Goal: Entertainment & Leisure: Consume media (video, audio)

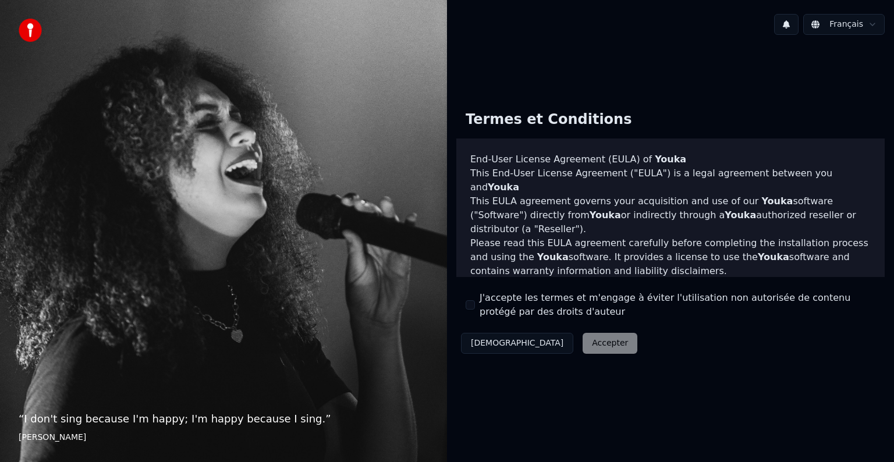
click at [470, 304] on button "J'accepte les termes et m'engage à éviter l'utilisation non autorisée de conten…" at bounding box center [470, 304] width 9 height 9
click at [582, 334] on button "Accepter" at bounding box center [609, 343] width 55 height 21
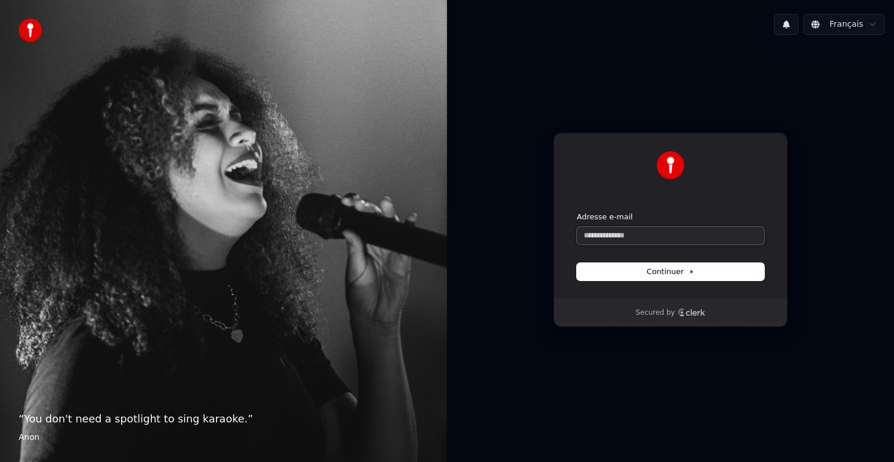
click at [618, 239] on input "Adresse e-mail" at bounding box center [670, 235] width 187 height 17
type input "*"
click at [651, 272] on span "Continuer" at bounding box center [670, 271] width 48 height 10
type input "**********"
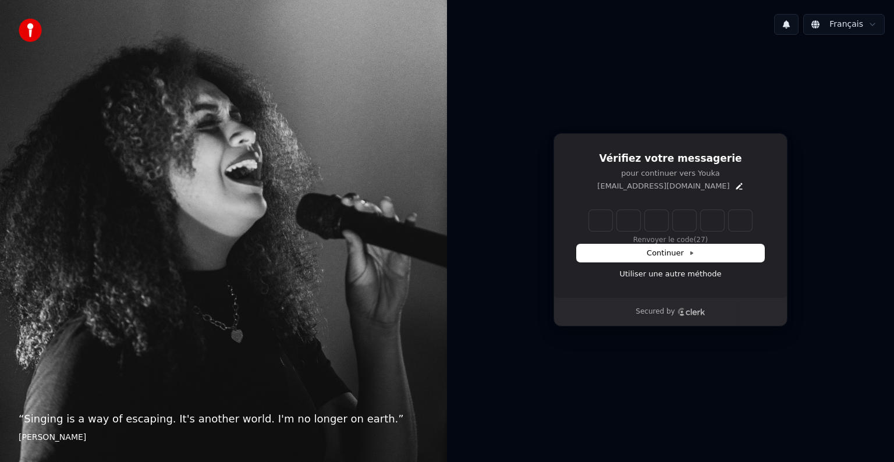
click at [597, 224] on input "Enter verification code" at bounding box center [670, 220] width 163 height 21
type input "******"
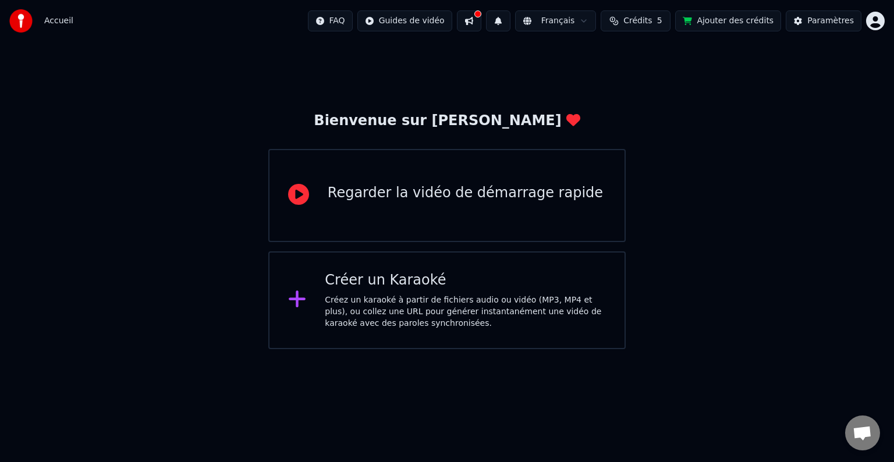
click at [485, 278] on div "Créer un Karaoké" at bounding box center [465, 280] width 281 height 19
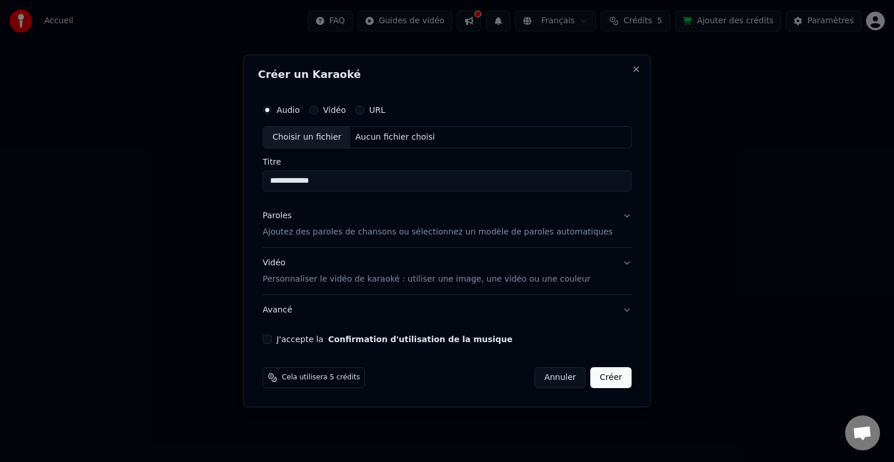
click at [360, 233] on p "Ajoutez des paroles de chansons ou sélectionnez un modèle de paroles automatiqu…" at bounding box center [437, 232] width 350 height 12
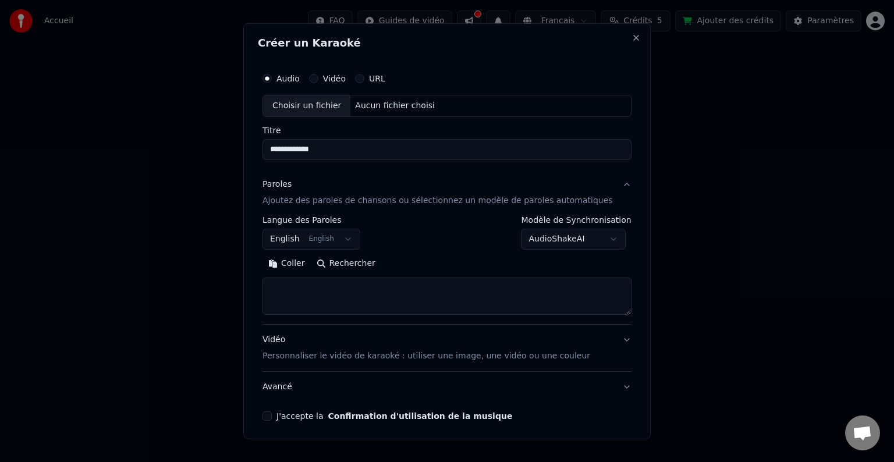
click at [330, 107] on div "Choisir un fichier" at bounding box center [306, 105] width 87 height 21
type input "**********"
click at [356, 298] on textarea at bounding box center [446, 296] width 369 height 37
paste textarea "**********"
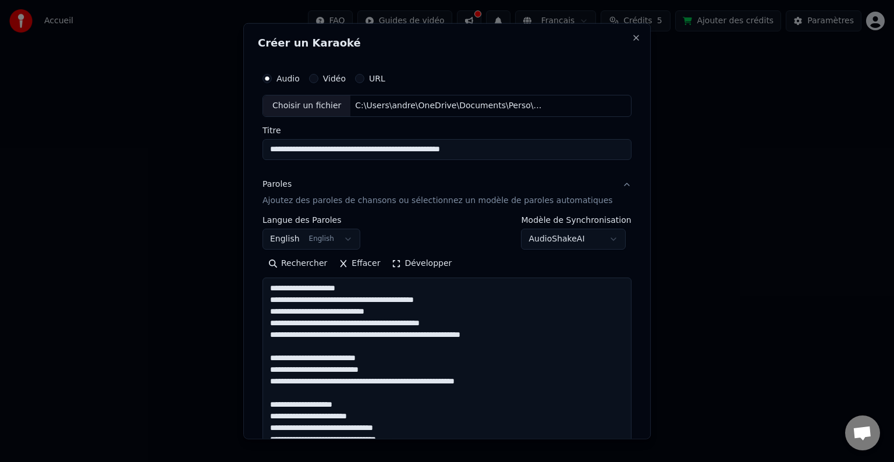
scroll to position [1096, 0]
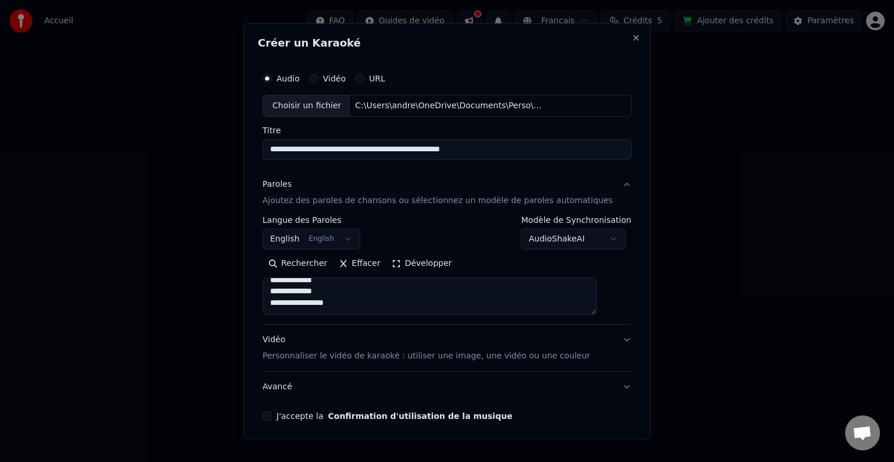
click at [295, 297] on textarea at bounding box center [429, 296] width 334 height 37
click at [292, 293] on textarea at bounding box center [429, 296] width 334 height 37
type textarea "**********"
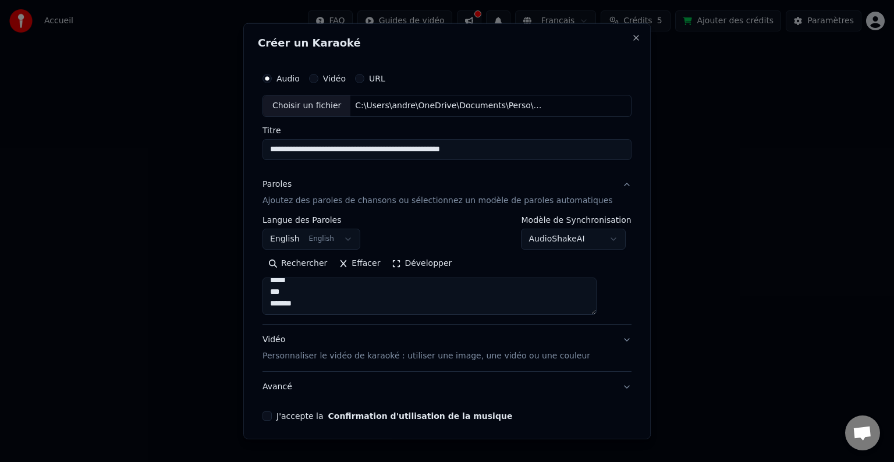
click at [272, 419] on button "J'accepte la Confirmation d'utilisation de la musique" at bounding box center [266, 415] width 9 height 9
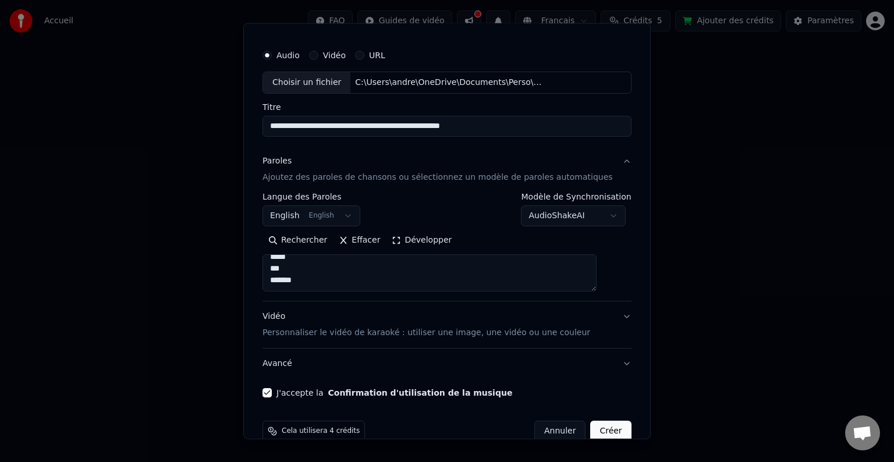
scroll to position [26, 0]
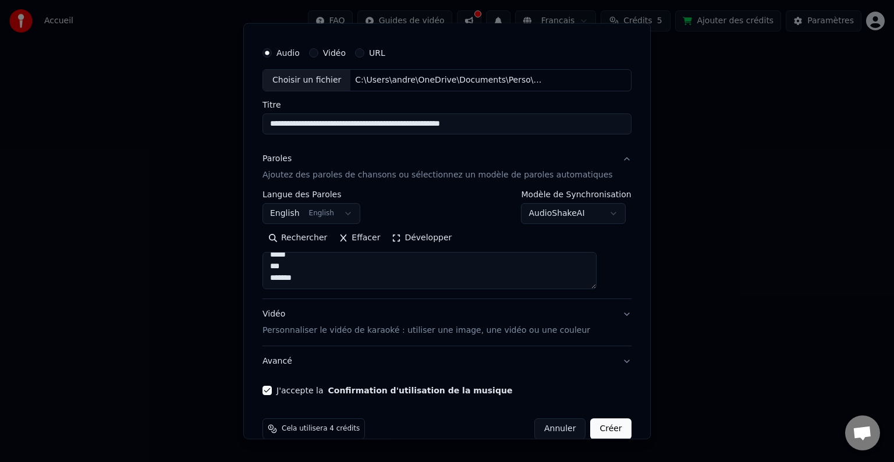
click at [431, 336] on button "Vidéo Personnaliser le vidéo de karaoké : utiliser une image, une vidéo ou une …" at bounding box center [446, 322] width 369 height 47
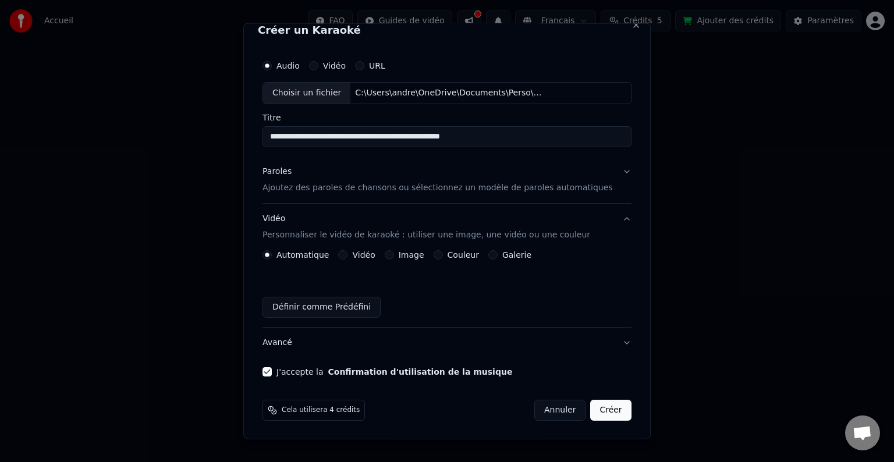
scroll to position [13, 0]
click at [447, 254] on div "Couleur" at bounding box center [455, 254] width 45 height 9
click at [440, 254] on button "Couleur" at bounding box center [437, 254] width 9 height 9
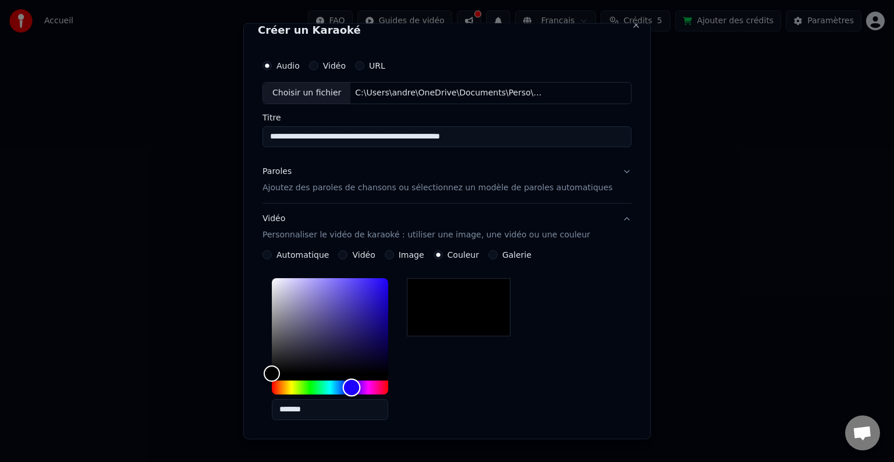
click at [364, 386] on div "Hue" at bounding box center [330, 388] width 116 height 14
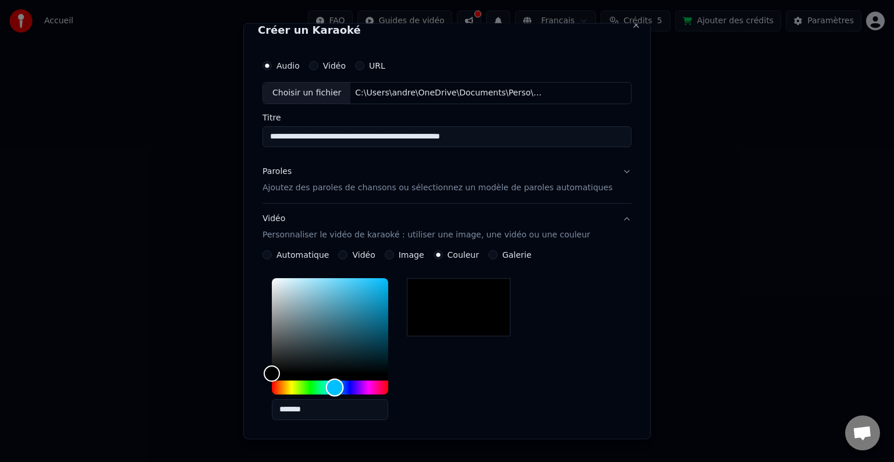
drag, startPoint x: 364, startPoint y: 386, endPoint x: 347, endPoint y: 389, distance: 17.0
click at [344, 389] on div "Hue" at bounding box center [335, 387] width 18 height 18
click at [301, 270] on div "**********" at bounding box center [446, 385] width 369 height 271
type input "*******"
click at [342, 309] on div "Color" at bounding box center [330, 325] width 116 height 95
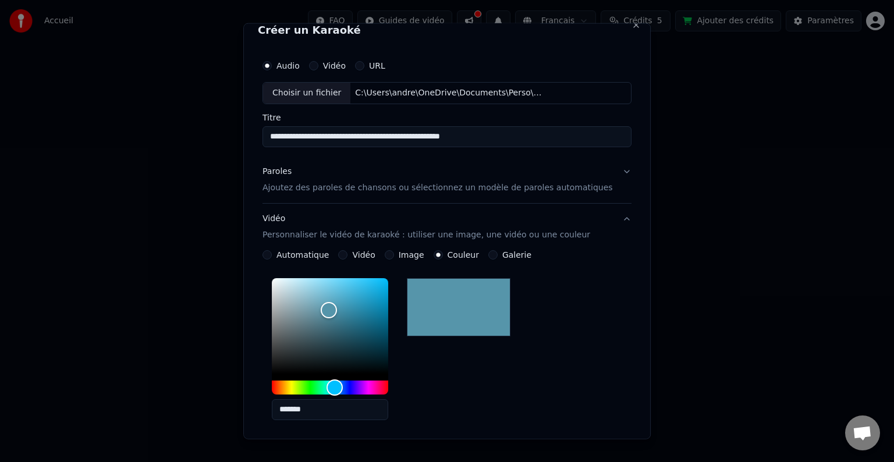
click at [337, 193] on button "Paroles Ajoutez des paroles de chansons ou sélectionnez un modèle de paroles au…" at bounding box center [446, 180] width 369 height 47
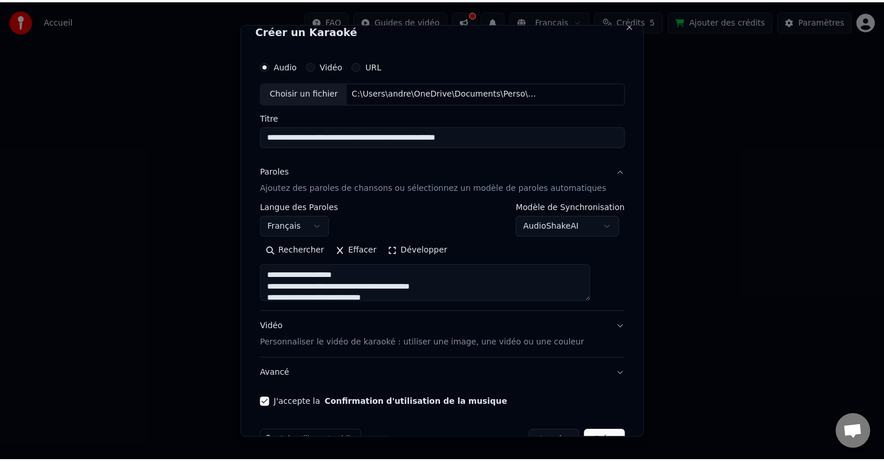
scroll to position [44, 0]
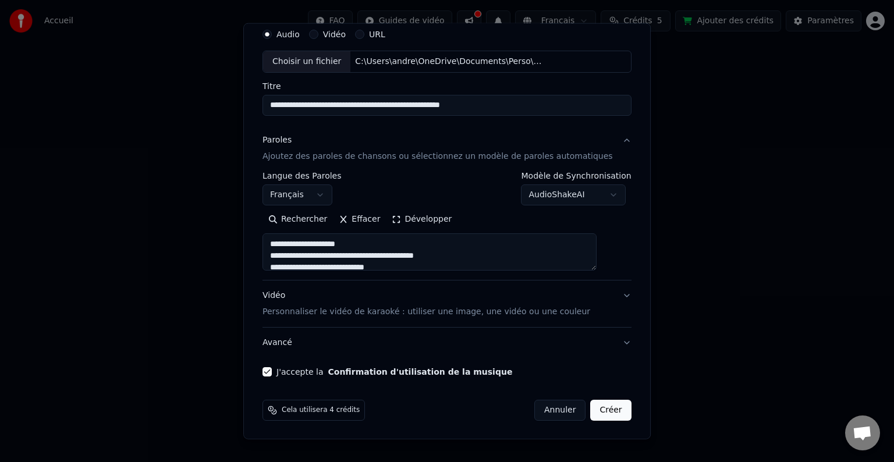
click at [592, 410] on button "Créer" at bounding box center [611, 410] width 41 height 21
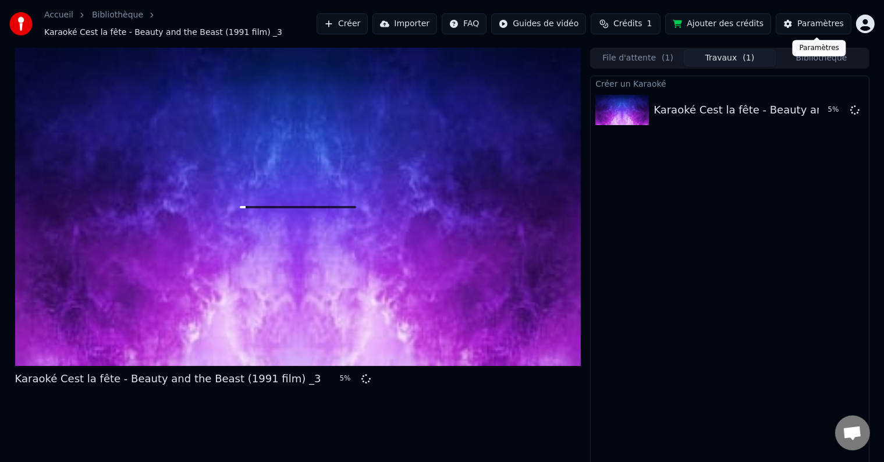
click at [801, 22] on button "Paramètres" at bounding box center [814, 23] width 76 height 21
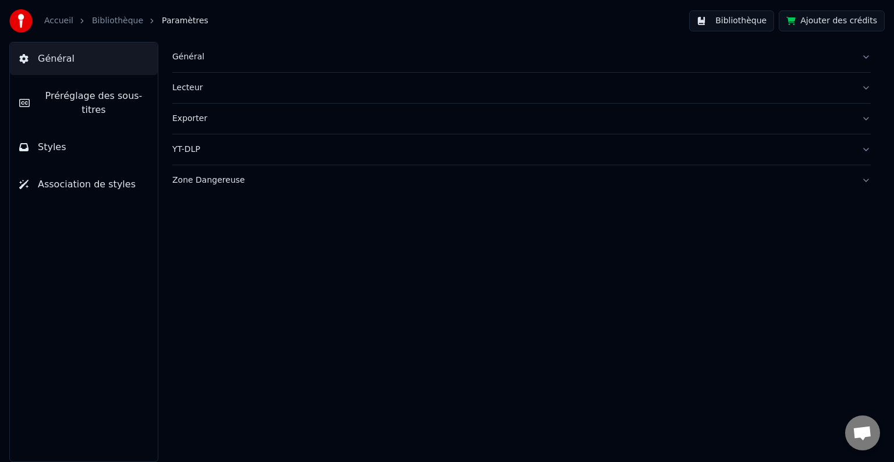
click at [109, 17] on link "Bibliothèque" at bounding box center [117, 21] width 51 height 12
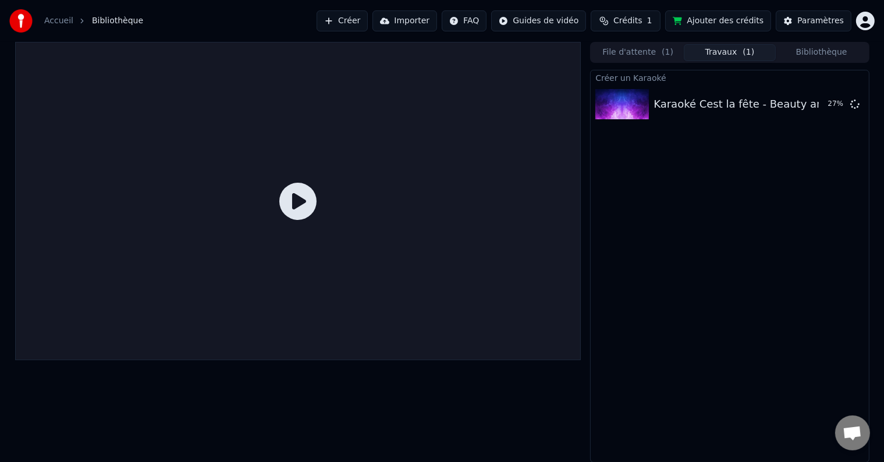
click at [307, 209] on icon at bounding box center [297, 201] width 37 height 37
click at [300, 207] on icon at bounding box center [297, 201] width 37 height 37
click at [607, 47] on button "File d'attente ( 1 )" at bounding box center [638, 52] width 92 height 17
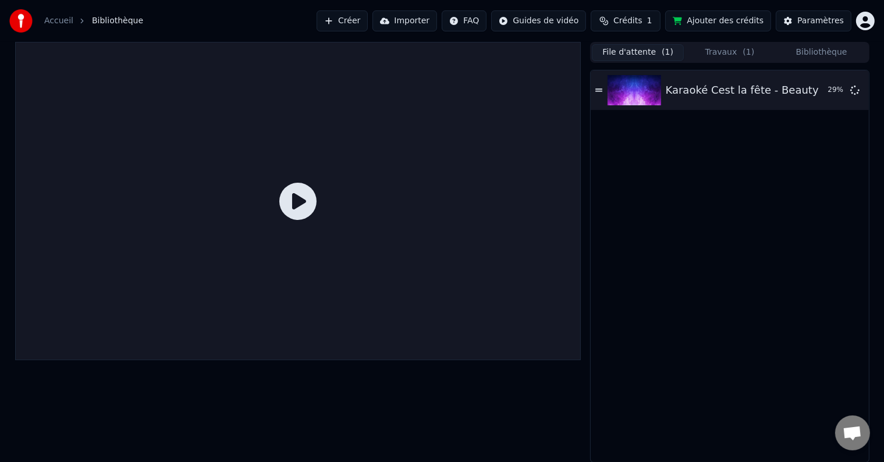
click at [723, 49] on button "Travaux ( 1 )" at bounding box center [730, 52] width 92 height 17
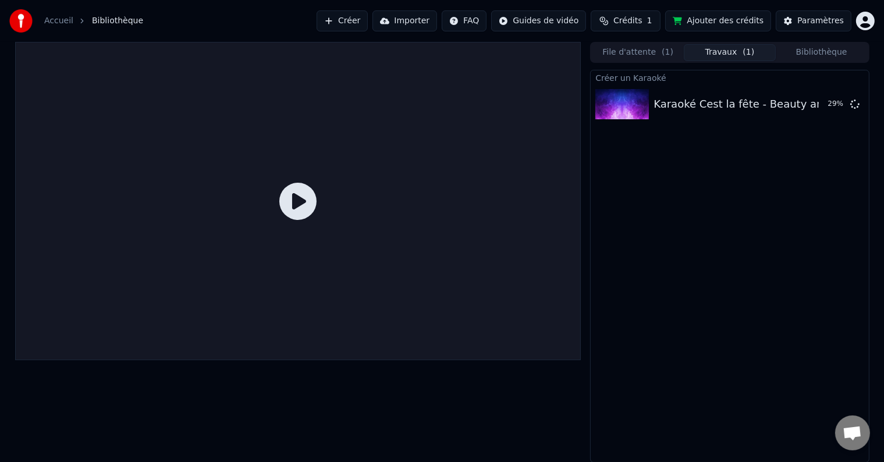
click at [645, 47] on button "File d'attente ( 1 )" at bounding box center [638, 52] width 92 height 17
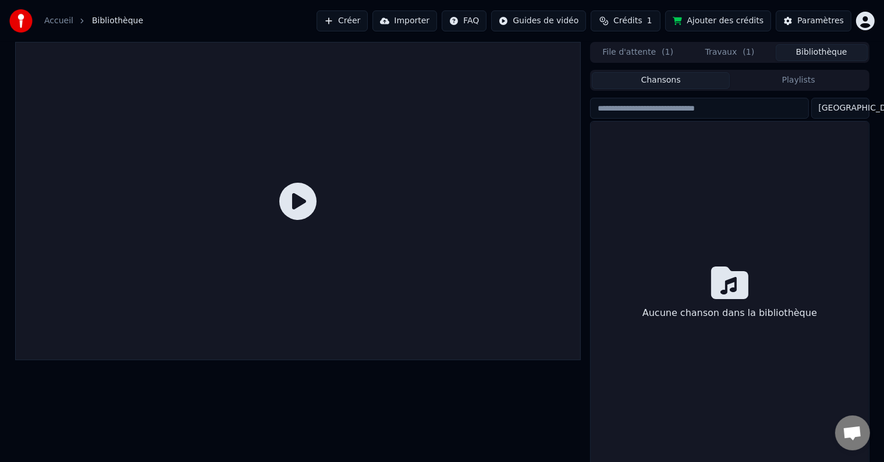
click at [812, 50] on button "Bibliothèque" at bounding box center [822, 52] width 92 height 17
click at [656, 49] on button "File d'attente ( 1 )" at bounding box center [638, 52] width 92 height 17
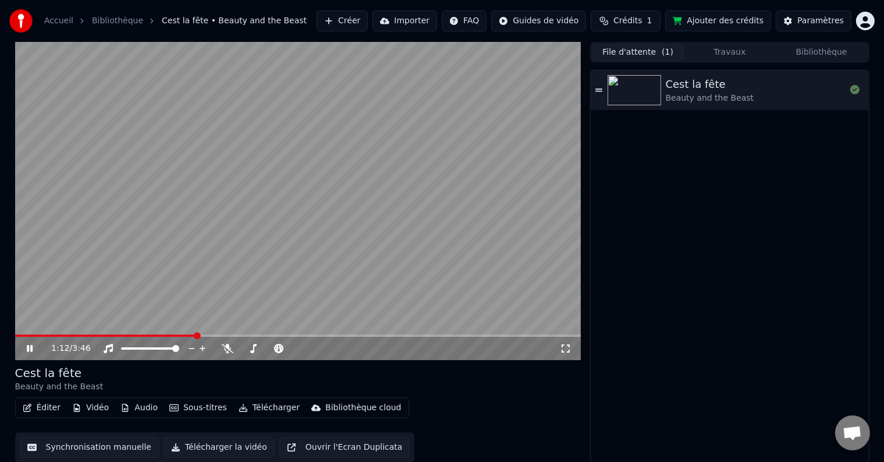
click at [41, 409] on button "Éditer" at bounding box center [41, 408] width 47 height 16
click at [488, 215] on video at bounding box center [298, 201] width 566 height 318
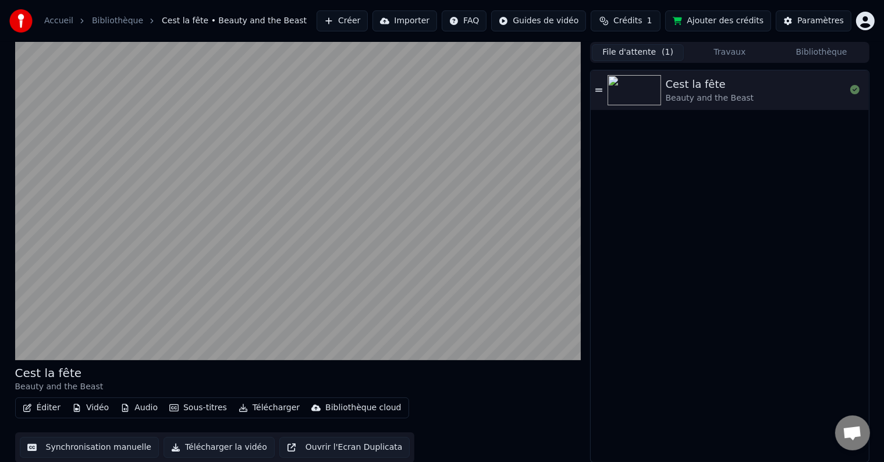
scroll to position [1, 0]
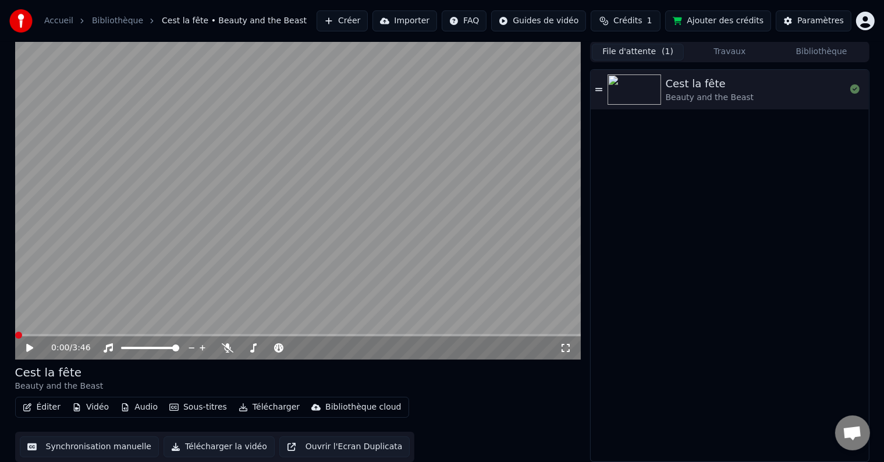
click at [15, 336] on span at bounding box center [15, 335] width 0 height 2
click at [179, 351] on span at bounding box center [175, 347] width 7 height 7
click at [205, 349] on icon at bounding box center [202, 348] width 11 height 12
click at [17, 334] on span at bounding box center [16, 335] width 2 height 2
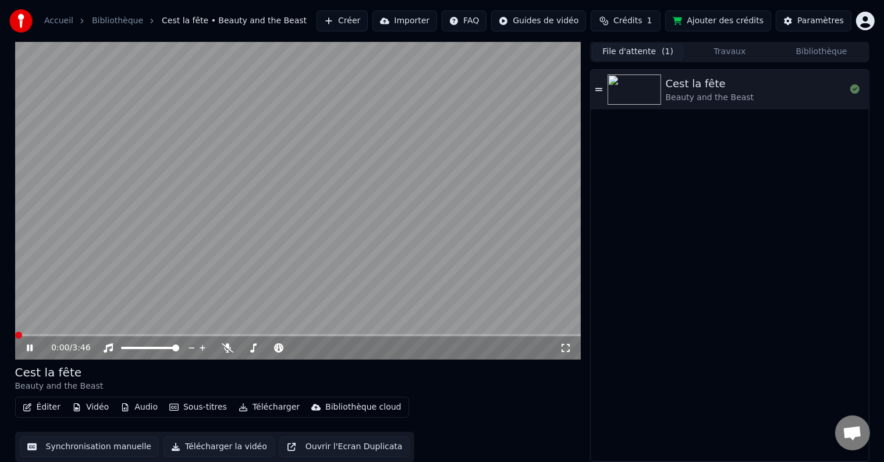
click at [15, 334] on span at bounding box center [18, 335] width 7 height 7
click at [17, 336] on div "0:17 / 3:46" at bounding box center [298, 347] width 566 height 23
click at [12, 332] on div "0:19 / 3:46 Cest la fête Beauty and the Beast Éditer Vidéo Audio Sous-titres Té…" at bounding box center [442, 251] width 873 height 421
click at [16, 334] on span at bounding box center [39, 335] width 49 height 2
click at [23, 349] on div "0:01 / 3:46" at bounding box center [298, 348] width 557 height 12
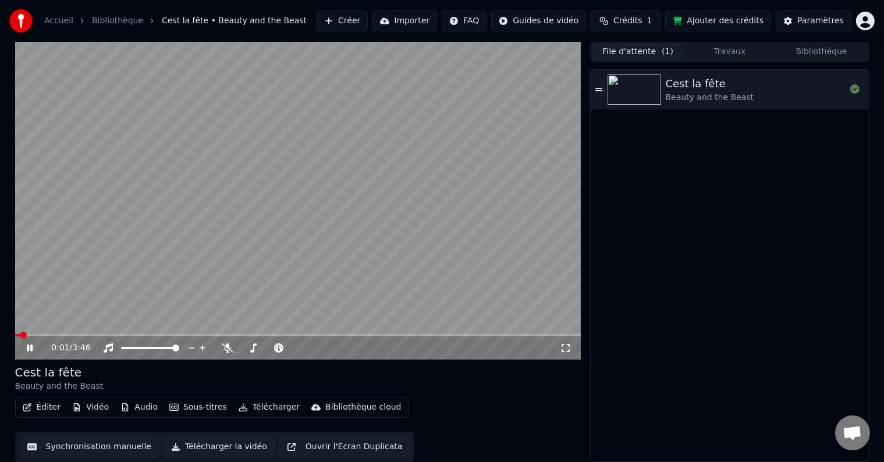
click at [27, 349] on icon at bounding box center [30, 347] width 6 height 7
click at [15, 335] on span at bounding box center [18, 335] width 7 height 7
click at [15, 333] on video at bounding box center [298, 200] width 566 height 318
click at [15, 334] on span at bounding box center [15, 335] width 0 height 2
click at [27, 351] on icon at bounding box center [30, 347] width 6 height 7
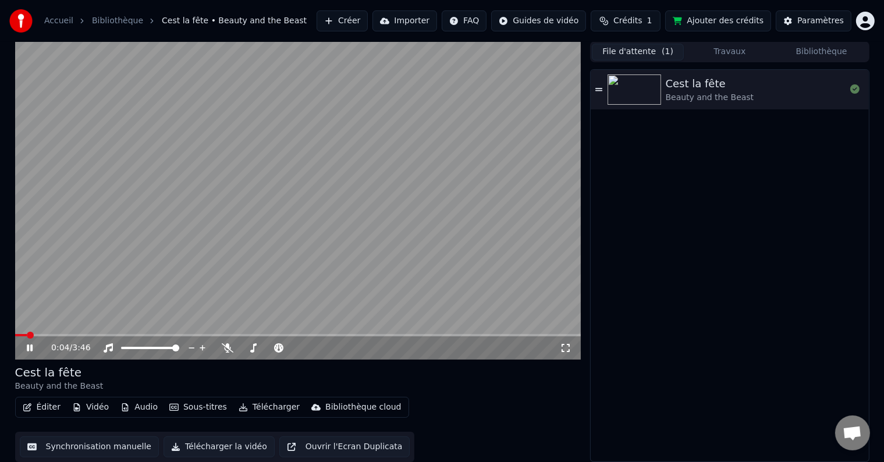
click at [561, 348] on icon at bounding box center [566, 347] width 12 height 9
click at [17, 335] on span at bounding box center [298, 336] width 566 height 2
click at [15, 339] on span at bounding box center [18, 335] width 7 height 7
click at [803, 52] on button "Bibliothèque" at bounding box center [822, 52] width 92 height 17
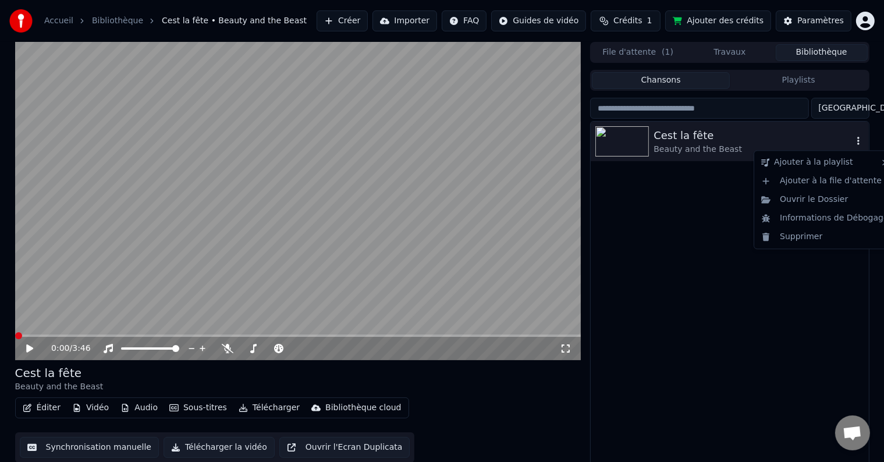
click at [857, 145] on icon "button" at bounding box center [858, 140] width 12 height 9
click at [831, 201] on div "Ouvrir le Dossier" at bounding box center [824, 199] width 137 height 19
click at [568, 351] on icon at bounding box center [566, 348] width 8 height 8
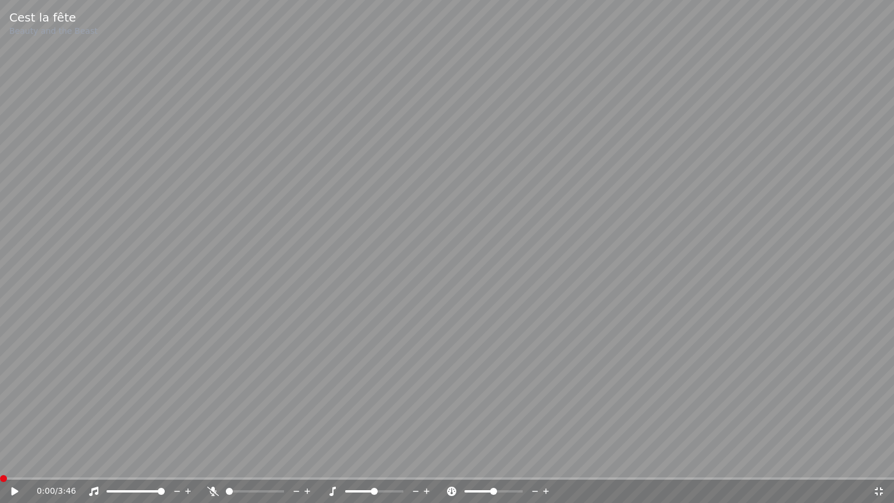
click at [10, 461] on icon at bounding box center [22, 490] width 27 height 9
click at [403, 461] on span at bounding box center [399, 491] width 7 height 7
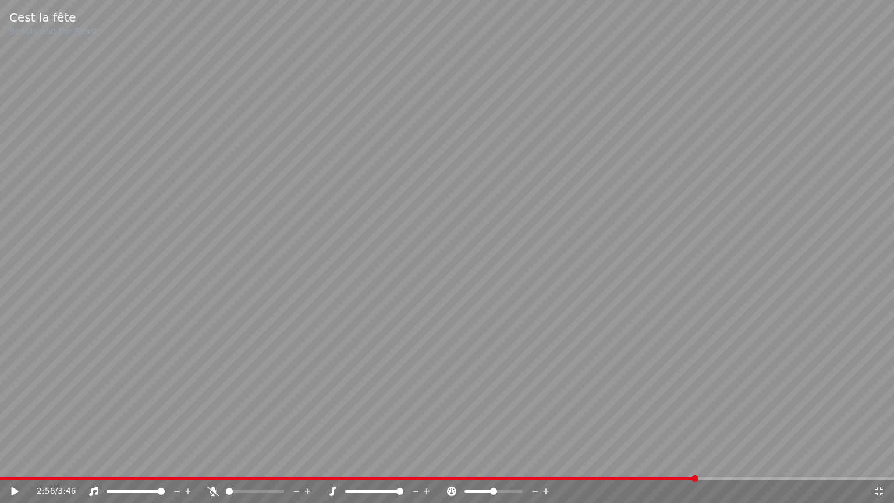
click at [874, 461] on icon at bounding box center [879, 490] width 12 height 9
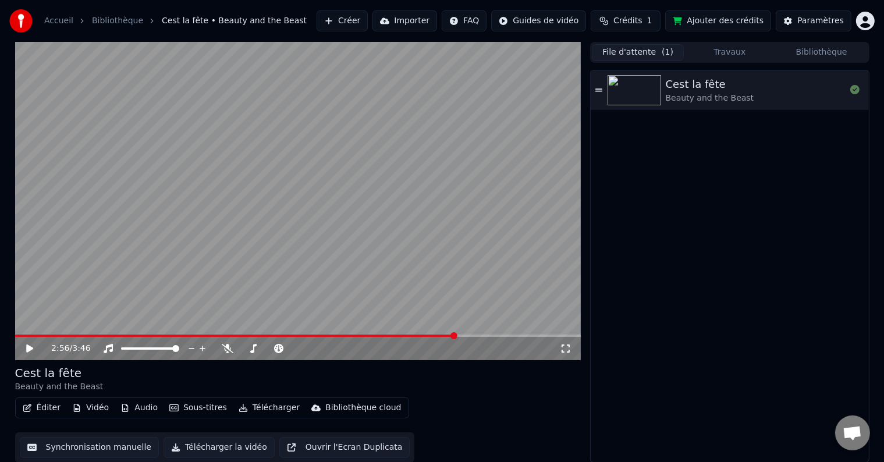
click at [648, 51] on button "File d'attente ( 1 )" at bounding box center [638, 52] width 92 height 17
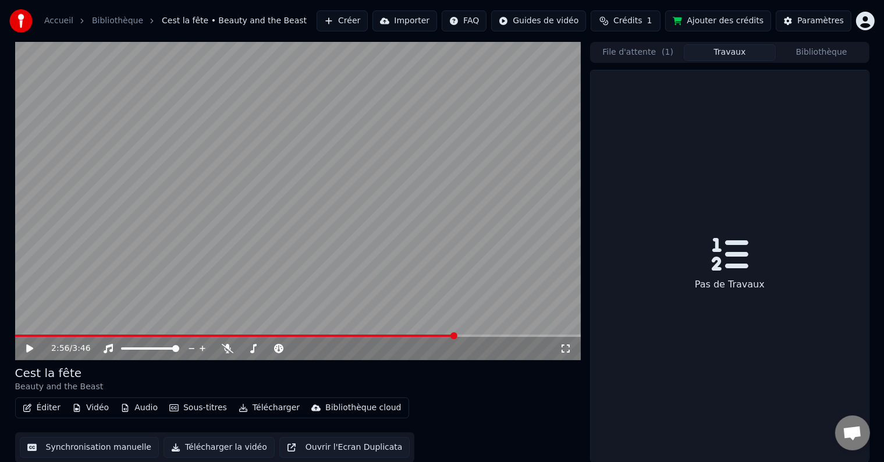
click at [710, 53] on button "Travaux" at bounding box center [730, 52] width 92 height 17
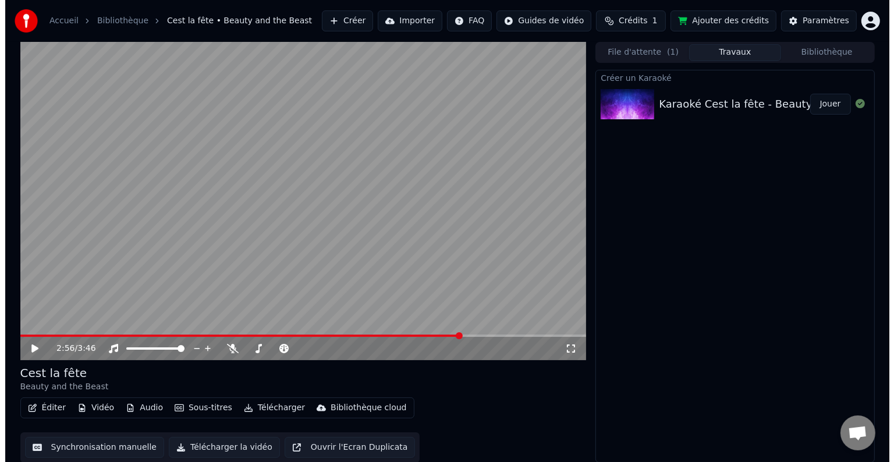
scroll to position [1, 0]
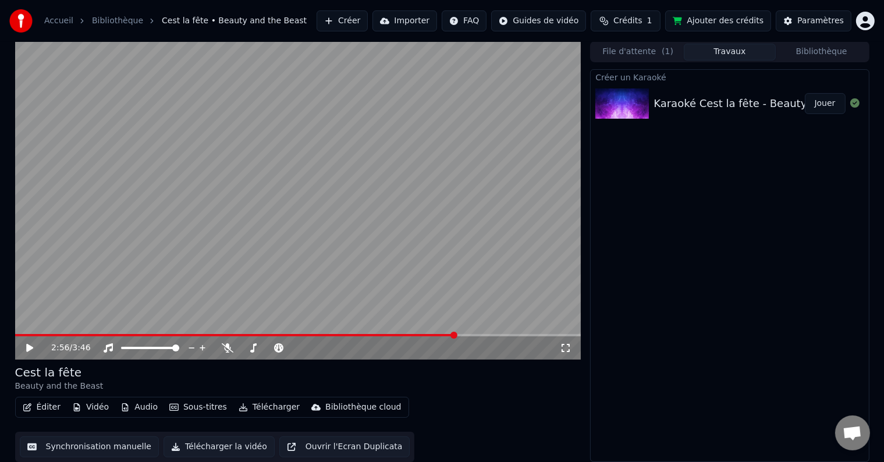
click at [206, 446] on button "Télécharger la vidéo" at bounding box center [219, 446] width 111 height 21
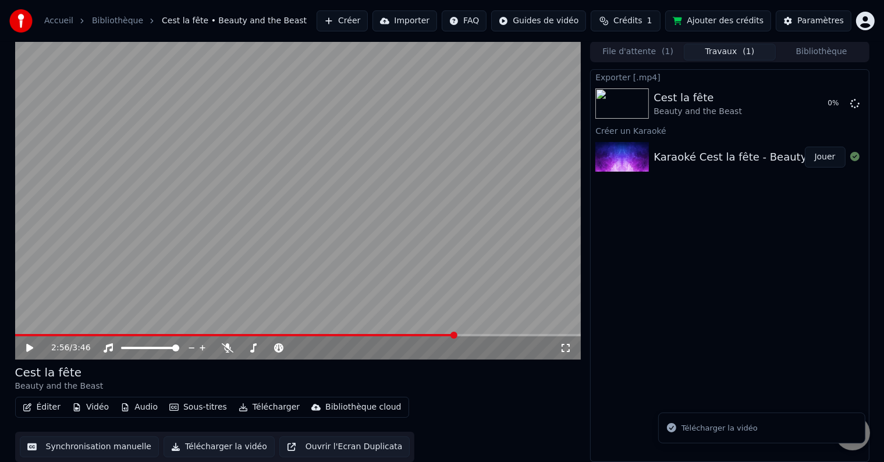
click at [707, 430] on div "Télécharger la vidéo" at bounding box center [719, 428] width 76 height 12
click at [667, 430] on icon "Notifications alt+T" at bounding box center [672, 428] width 12 height 12
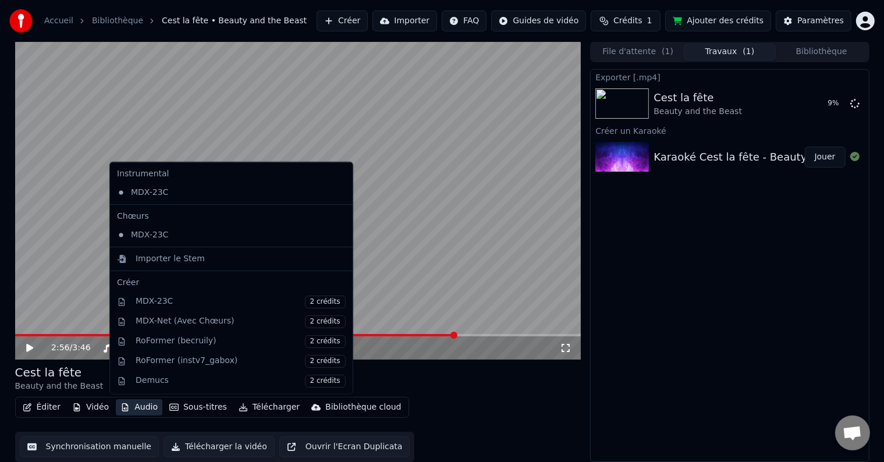
click at [140, 412] on button "Audio" at bounding box center [139, 407] width 47 height 16
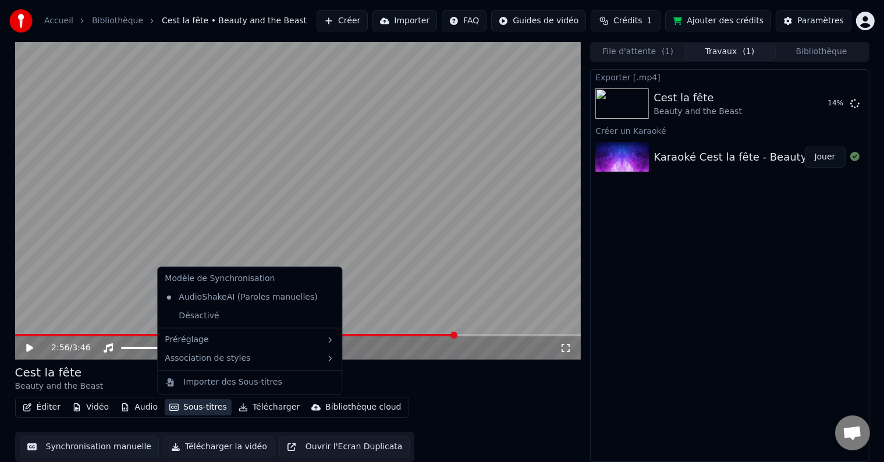
click at [542, 392] on div "Cest la fête Beauty and the Beast Éditer Vidéo Audio Sous-titres Télécharger Bi…" at bounding box center [298, 413] width 566 height 98
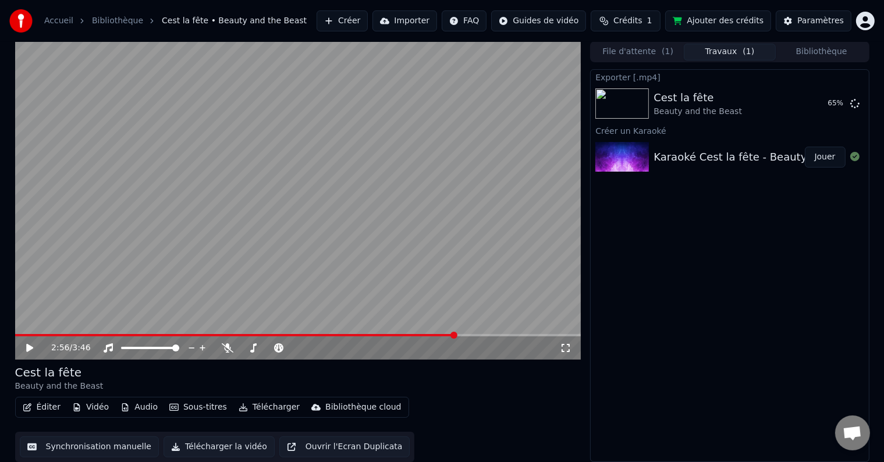
click at [17, 334] on span at bounding box center [235, 335] width 441 height 2
click at [15, 335] on span at bounding box center [18, 335] width 7 height 7
click at [31, 347] on icon at bounding box center [29, 348] width 7 height 8
click at [181, 196] on video at bounding box center [298, 200] width 566 height 318
click at [180, 407] on button "Sous-titres" at bounding box center [198, 407] width 67 height 16
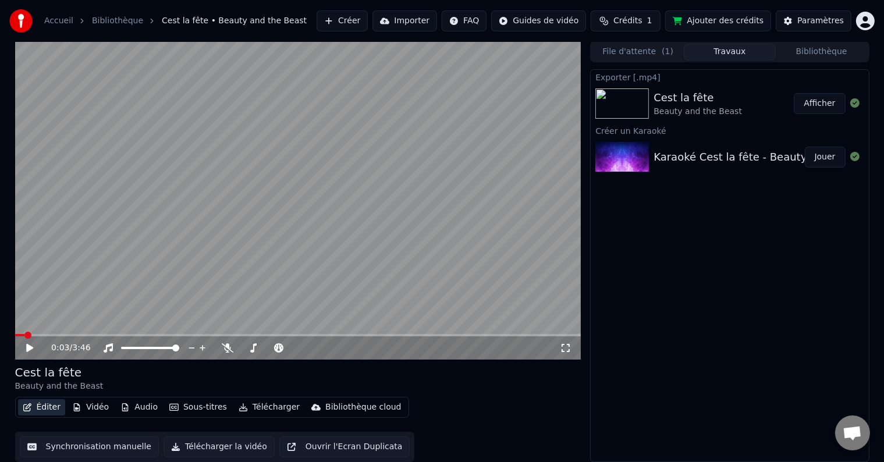
click at [48, 411] on button "Éditer" at bounding box center [41, 407] width 47 height 16
click at [47, 401] on button "Éditer" at bounding box center [41, 407] width 47 height 16
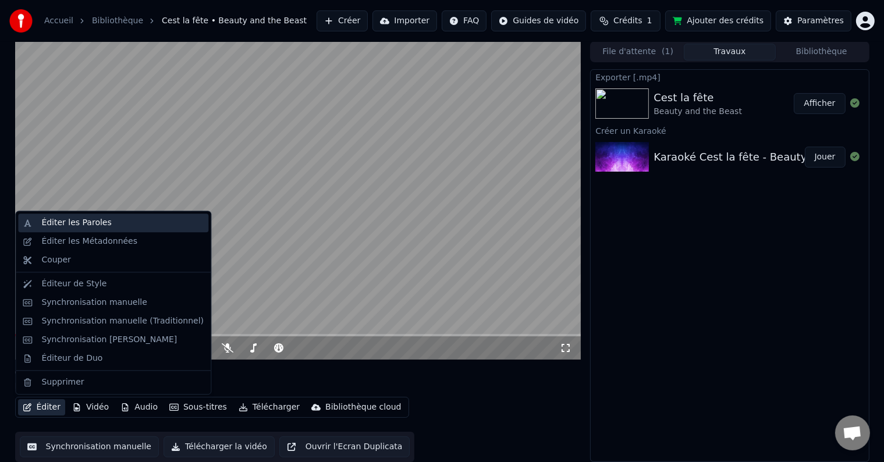
click at [92, 223] on div "Éditer les Paroles" at bounding box center [76, 223] width 70 height 12
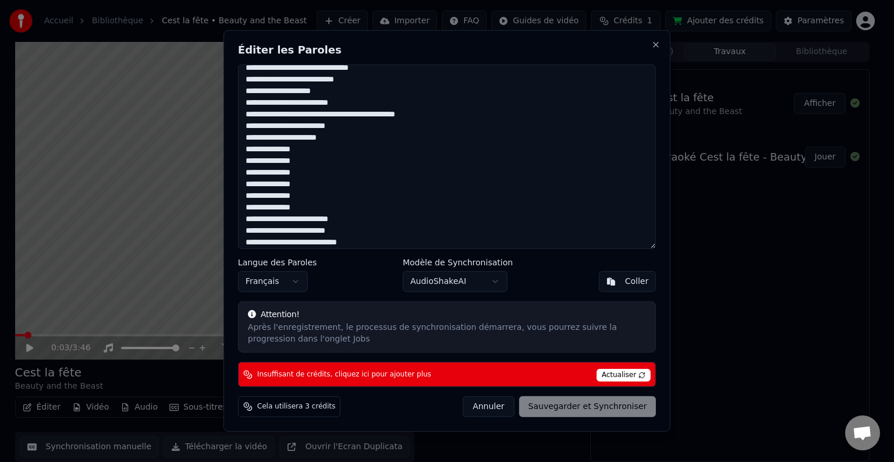
scroll to position [589, 0]
drag, startPoint x: 294, startPoint y: 187, endPoint x: 240, endPoint y: 162, distance: 59.1
click at [240, 162] on textarea at bounding box center [447, 157] width 418 height 184
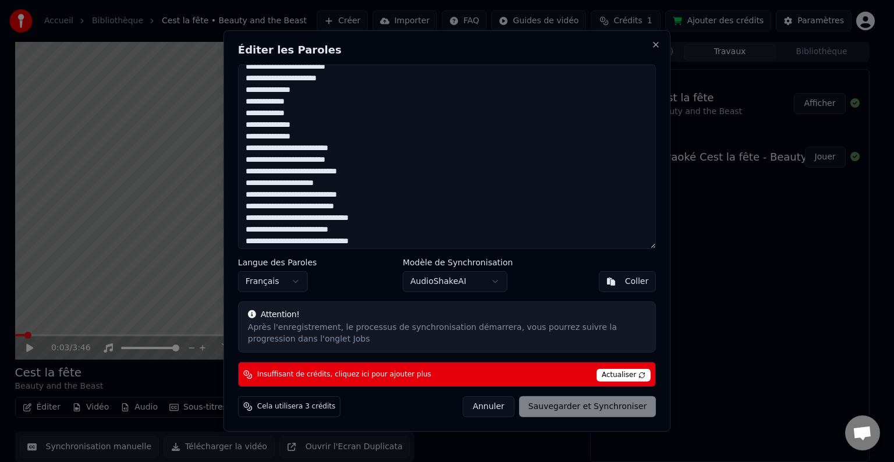
scroll to position [645, 0]
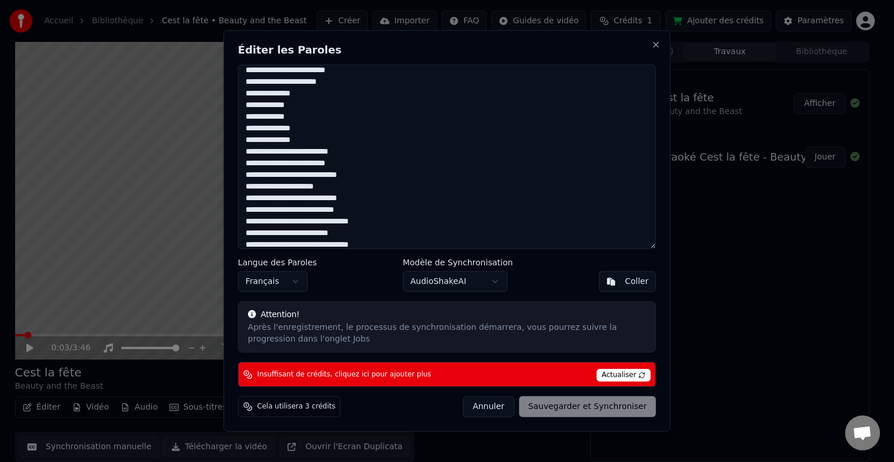
click at [293, 121] on textarea at bounding box center [447, 157] width 418 height 184
click at [318, 95] on textarea at bounding box center [447, 157] width 418 height 184
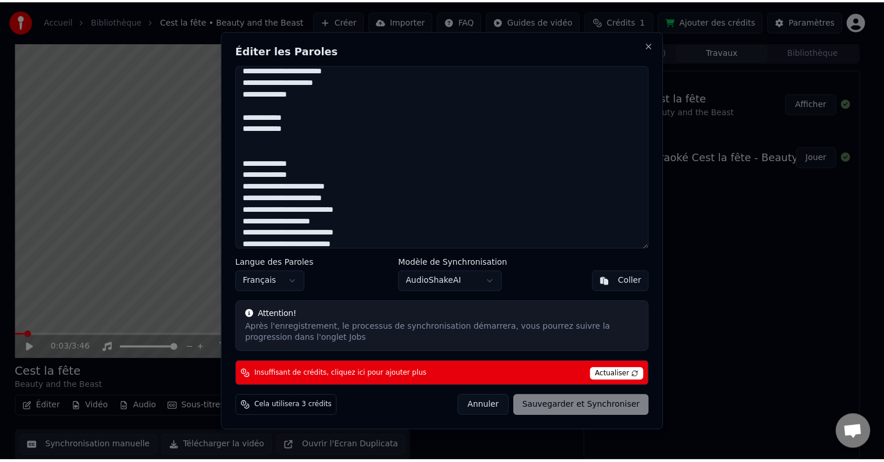
scroll to position [679, 0]
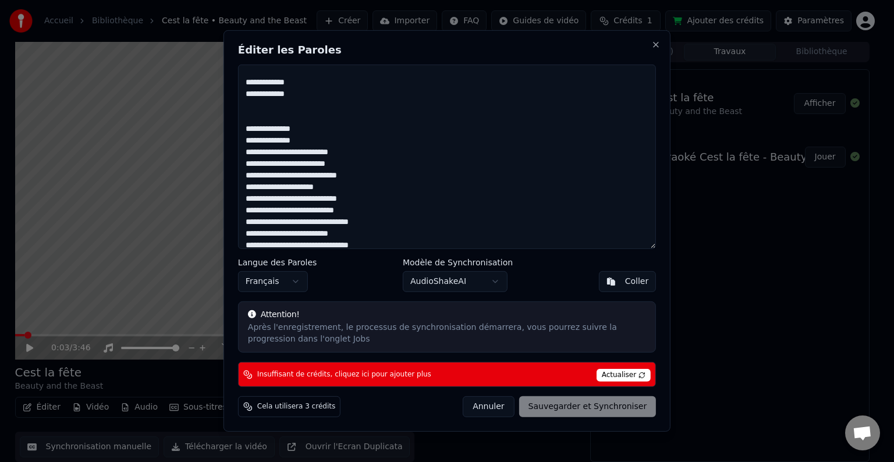
click at [627, 378] on span "Actualiser" at bounding box center [623, 375] width 55 height 13
drag, startPoint x: 627, startPoint y: 378, endPoint x: 605, endPoint y: 326, distance: 56.1
click at [610, 351] on div "Éditer les Paroles Langue des Paroles Français Modèle de Synchronisation AudioS…" at bounding box center [446, 230] width 447 height 401
click at [653, 45] on button "Close" at bounding box center [655, 44] width 9 height 9
type textarea "**********"
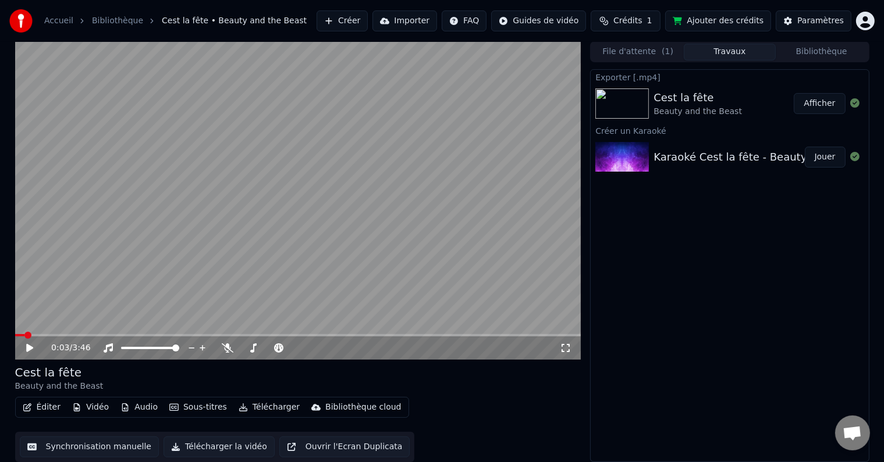
click at [821, 101] on button "Afficher" at bounding box center [819, 103] width 51 height 21
click at [189, 407] on button "Sous-titres" at bounding box center [198, 407] width 67 height 16
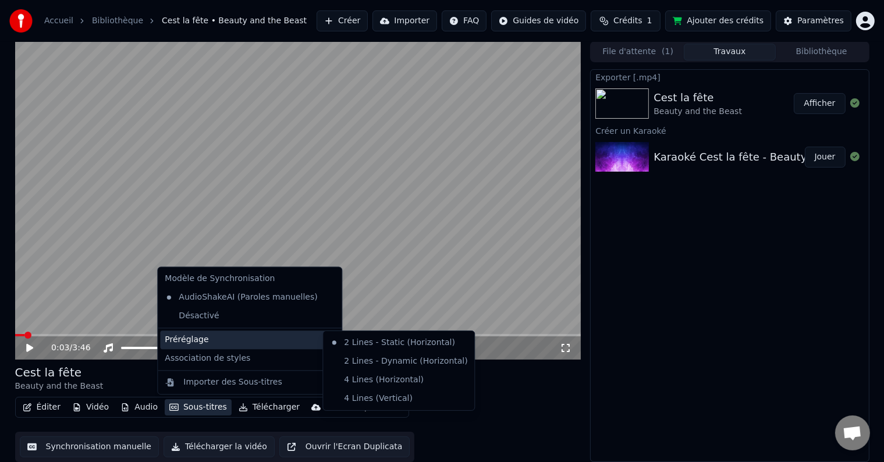
click at [216, 343] on div "Préréglage" at bounding box center [249, 340] width 179 height 19
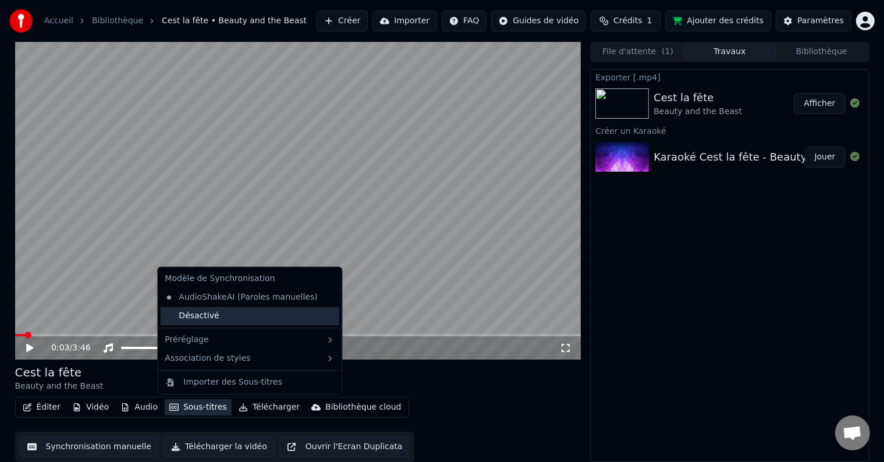
click at [228, 312] on div "Désactivé" at bounding box center [249, 316] width 179 height 19
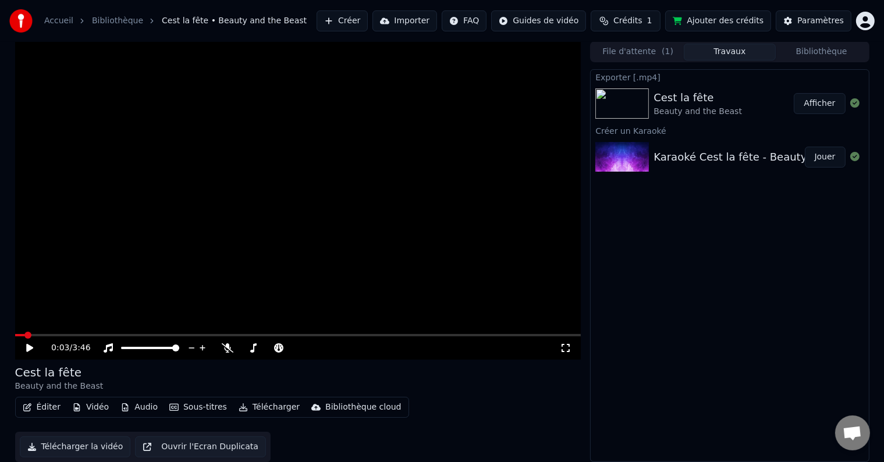
click at [202, 407] on button "Sous-titres" at bounding box center [198, 407] width 67 height 16
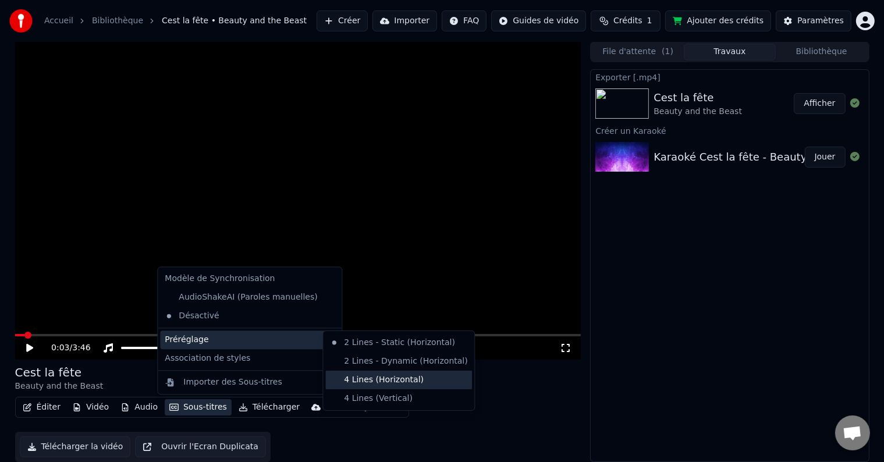
click at [366, 377] on div "4 Lines (Horizontal)" at bounding box center [398, 380] width 147 height 19
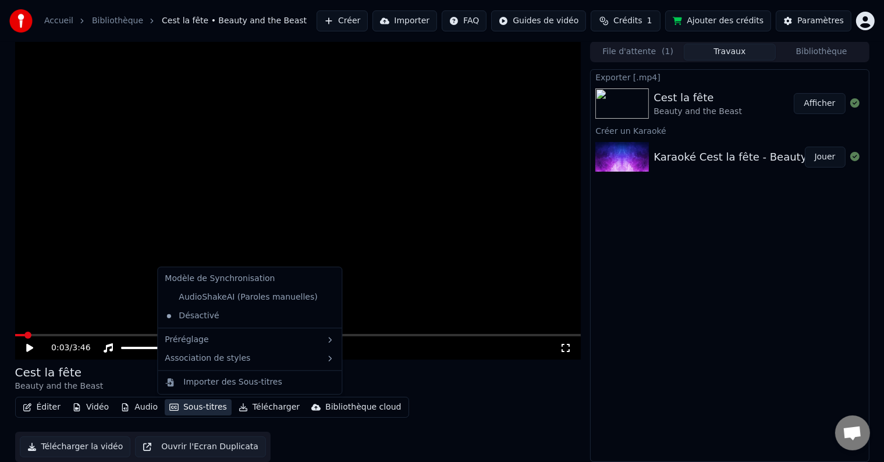
click at [209, 404] on button "Sous-titres" at bounding box center [198, 407] width 67 height 16
click at [247, 298] on div "AudioShakeAI (Paroles manuelles)" at bounding box center [241, 297] width 162 height 19
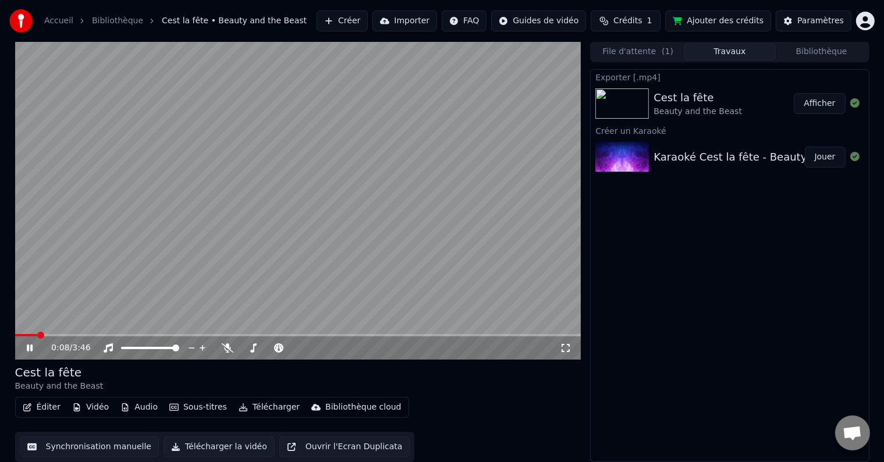
click at [209, 405] on button "Sous-titres" at bounding box center [198, 407] width 67 height 16
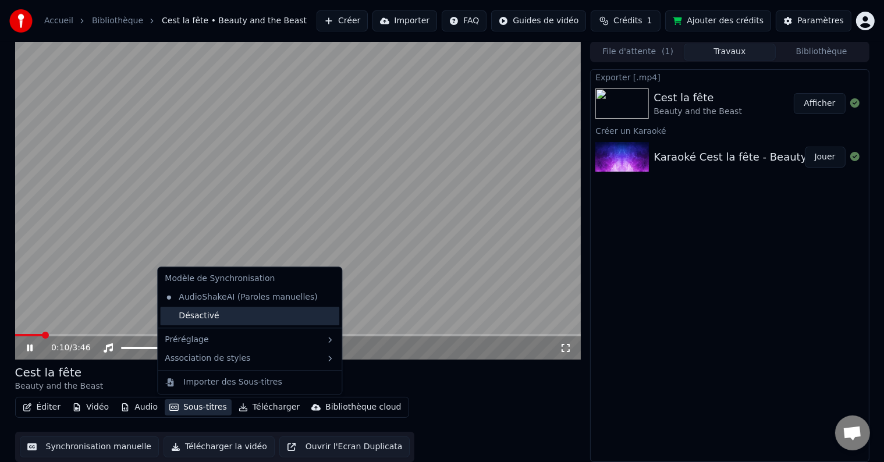
click at [215, 318] on div "Désactivé" at bounding box center [249, 316] width 179 height 19
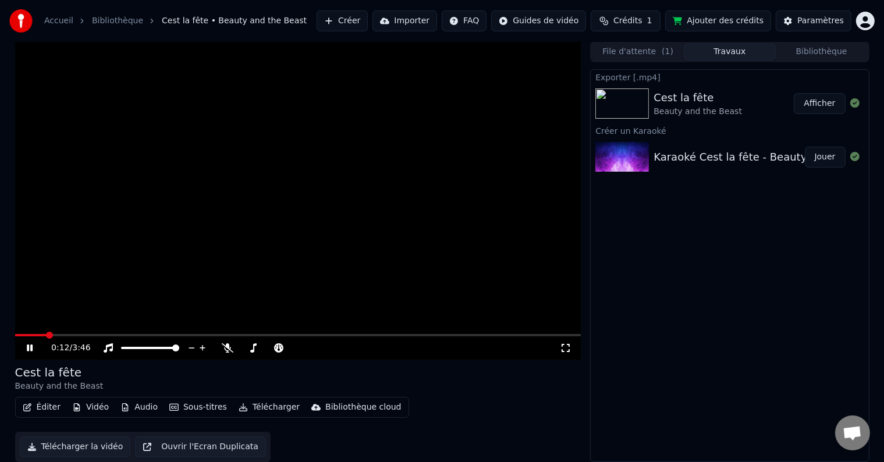
click at [133, 337] on div "0:12 / 3:46" at bounding box center [298, 347] width 566 height 23
click at [143, 331] on video at bounding box center [298, 200] width 566 height 318
click at [145, 334] on span at bounding box center [298, 335] width 566 height 2
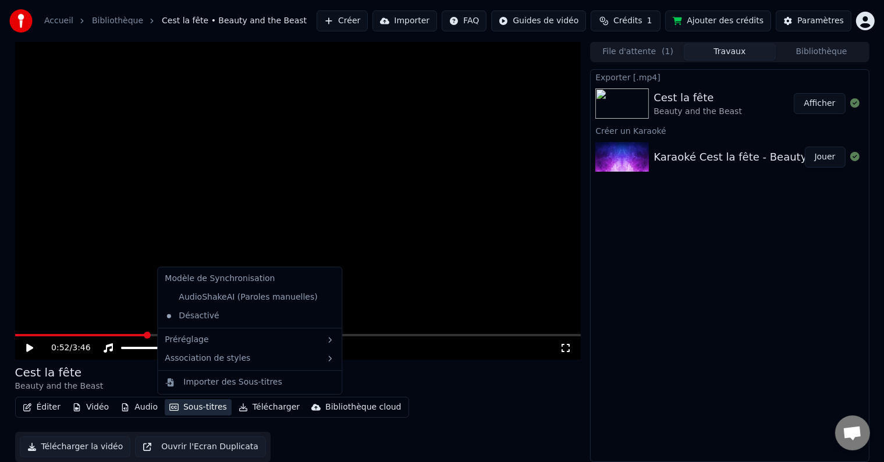
click at [203, 407] on button "Sous-titres" at bounding box center [198, 407] width 67 height 16
click at [209, 301] on div "AudioShakeAI (Paroles manuelles)" at bounding box center [241, 297] width 162 height 19
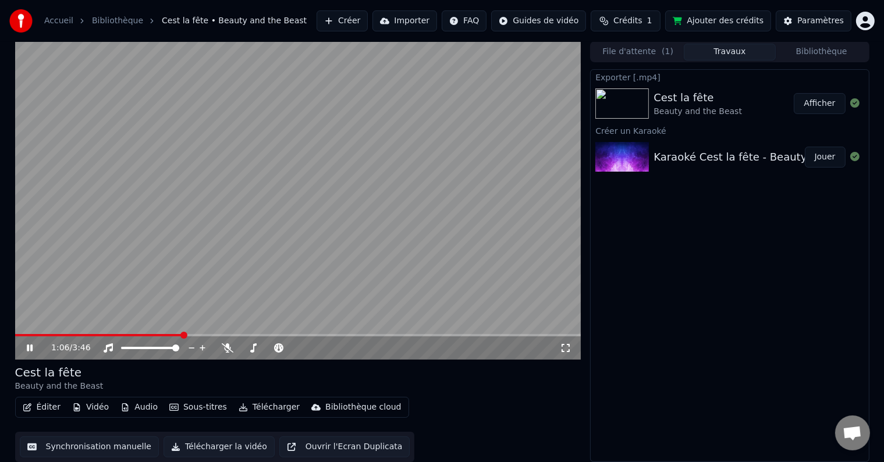
click at [431, 224] on video at bounding box center [298, 200] width 566 height 318
click at [16, 335] on span at bounding box center [99, 335] width 168 height 2
click at [17, 336] on span at bounding box center [20, 335] width 7 height 7
click at [30, 344] on icon at bounding box center [37, 347] width 27 height 9
click at [563, 349] on icon at bounding box center [566, 347] width 12 height 9
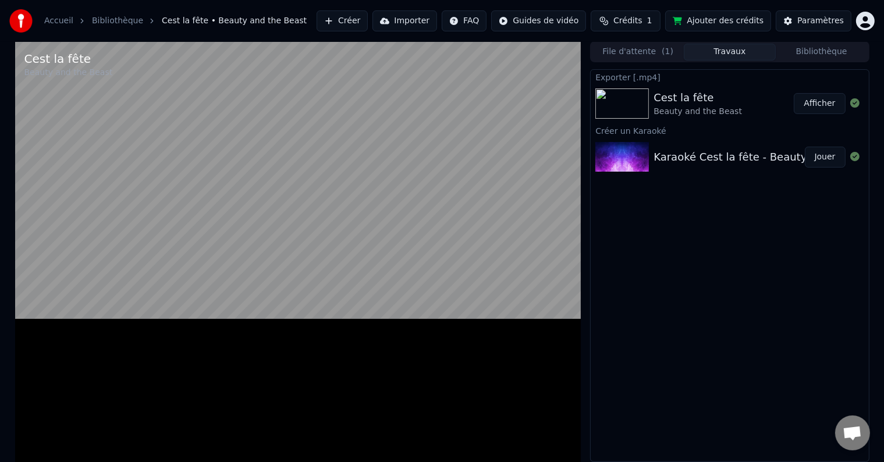
scroll to position [0, 0]
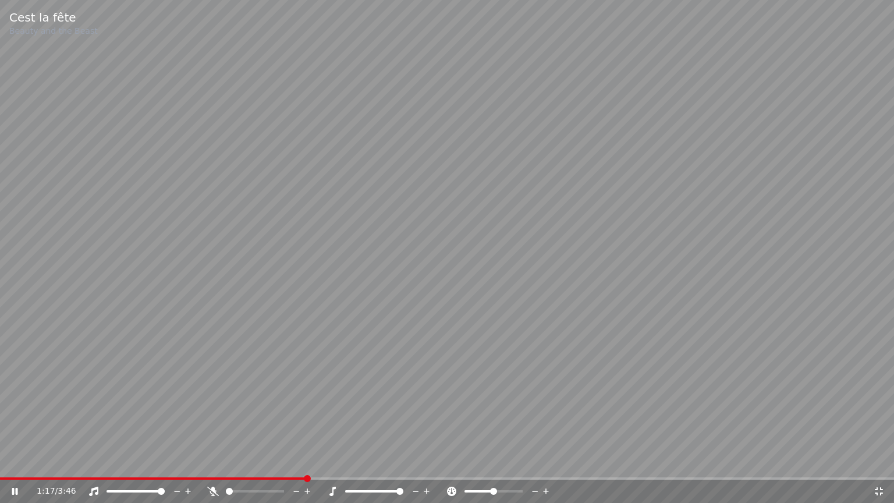
click at [189, 461] on icon at bounding box center [188, 491] width 11 height 12
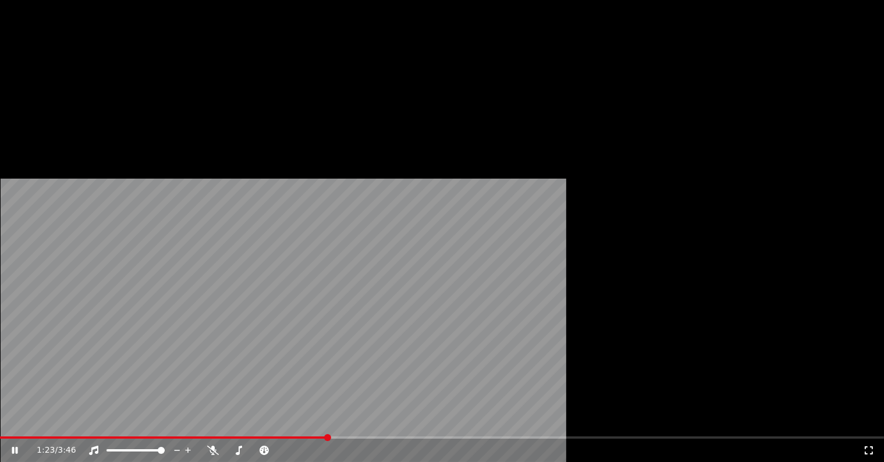
click at [193, 98] on button "Sous-titres" at bounding box center [198, 89] width 67 height 16
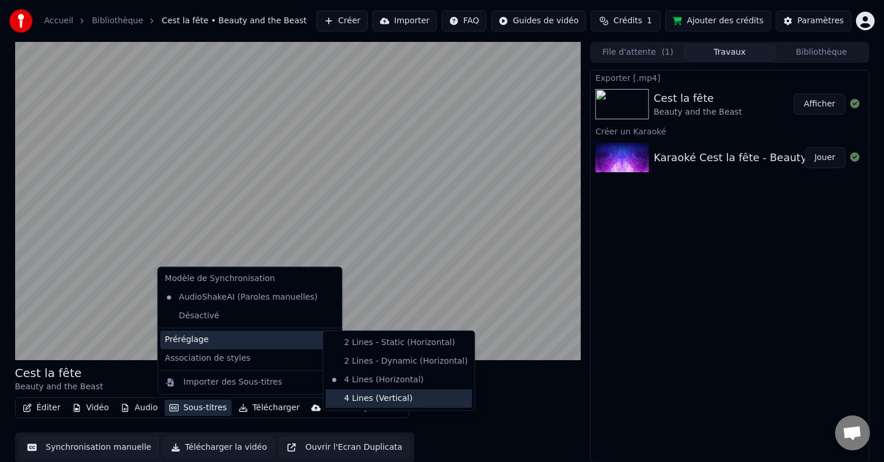
scroll to position [1, 0]
click at [396, 396] on div "4 Lines (Vertical)" at bounding box center [398, 398] width 147 height 19
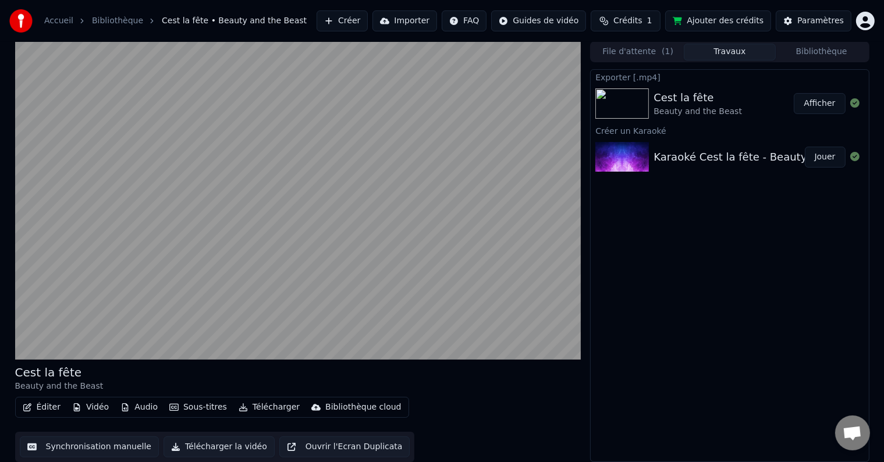
click at [208, 407] on button "Sous-titres" at bounding box center [198, 407] width 67 height 16
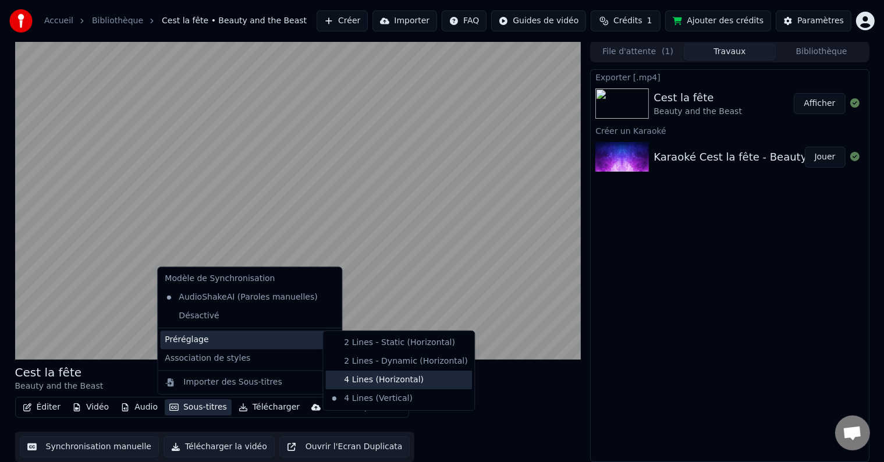
click at [386, 375] on div "4 Lines (Horizontal)" at bounding box center [398, 380] width 147 height 19
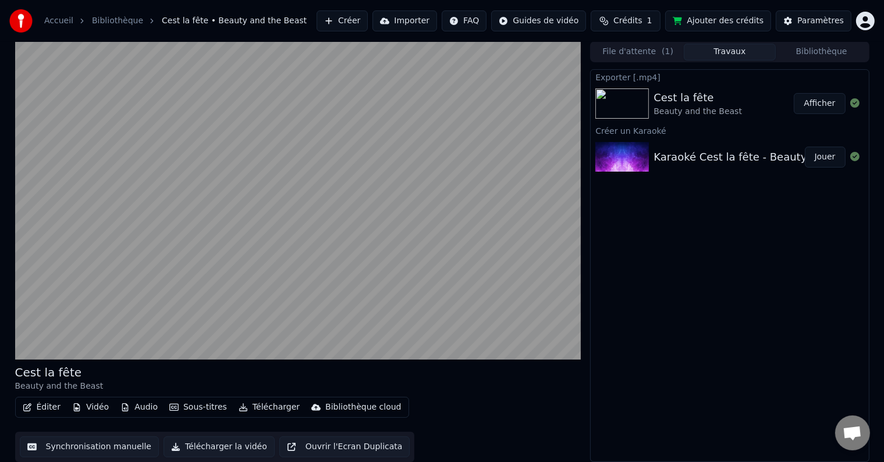
click at [203, 403] on button "Sous-titres" at bounding box center [198, 407] width 67 height 16
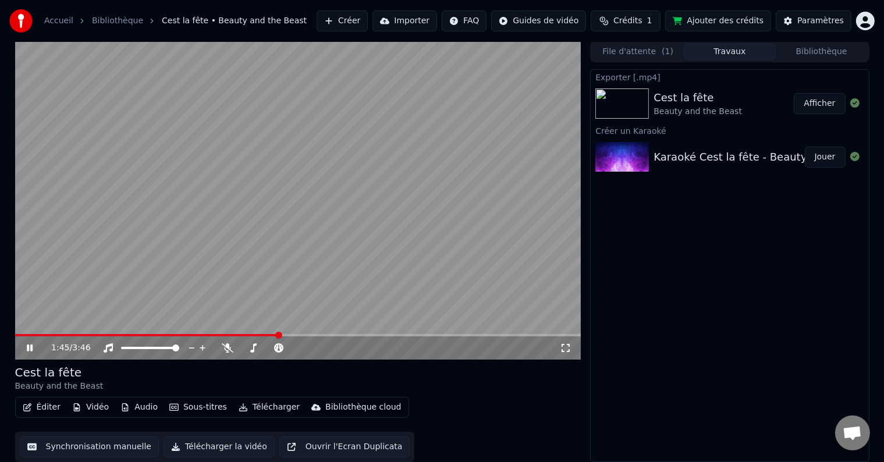
click at [675, 303] on div "Exporter [.mp4] Cest la fête Beauty and the Beast Afficher Créer un Karaoké Kar…" at bounding box center [729, 265] width 279 height 393
click at [302, 275] on video at bounding box center [298, 200] width 566 height 318
click at [274, 351] on icon at bounding box center [279, 347] width 12 height 9
click at [437, 386] on div "Cest la fête Beauty and the Beast" at bounding box center [298, 378] width 566 height 28
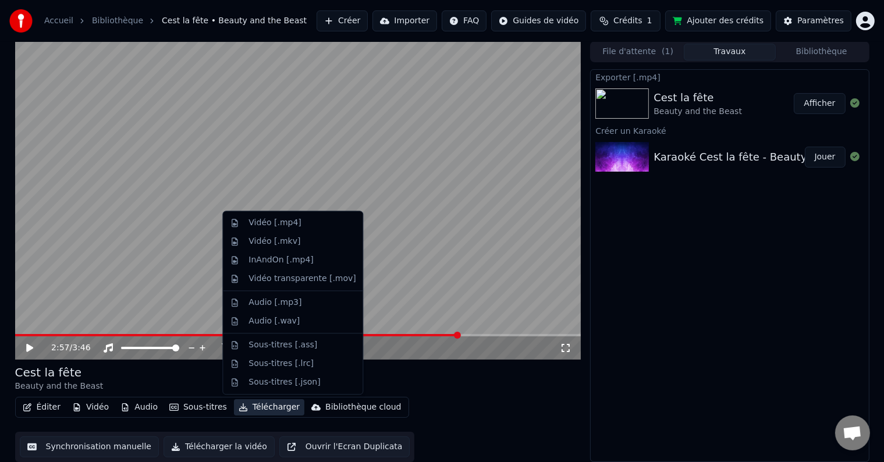
click at [256, 399] on button "Télécharger" at bounding box center [269, 407] width 70 height 16
click at [319, 223] on div "Vidéo [.mp4]" at bounding box center [301, 223] width 107 height 12
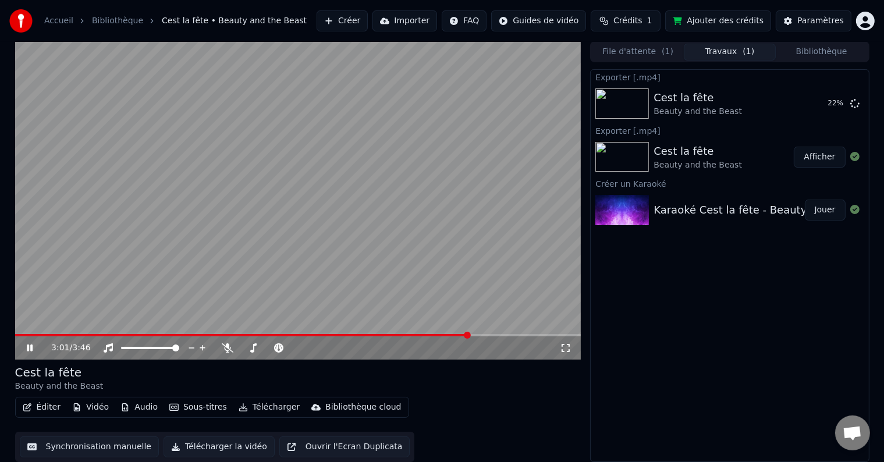
click at [544, 269] on video at bounding box center [298, 200] width 566 height 318
click at [342, 334] on span at bounding box center [179, 335] width 328 height 2
click at [817, 106] on button "Afficher" at bounding box center [819, 103] width 51 height 21
